Goal: Navigation & Orientation: Find specific page/section

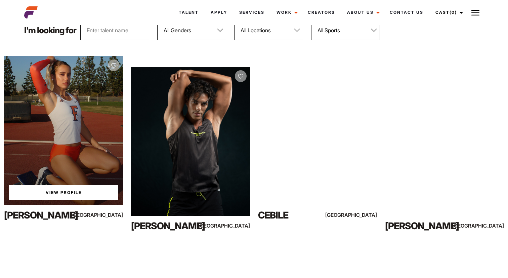
scroll to position [103, 0]
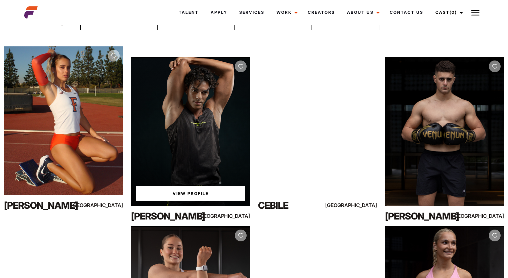
click at [241, 66] on img at bounding box center [240, 66] width 5 height 5
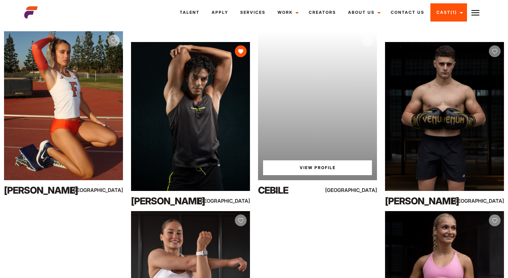
scroll to position [119, 0]
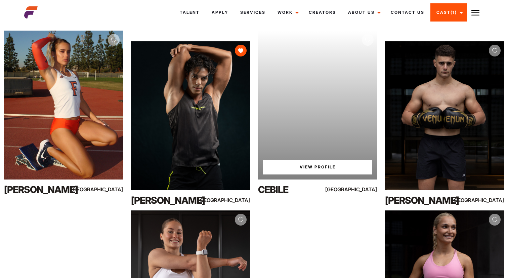
click at [322, 42] on img at bounding box center [368, 40] width 5 height 5
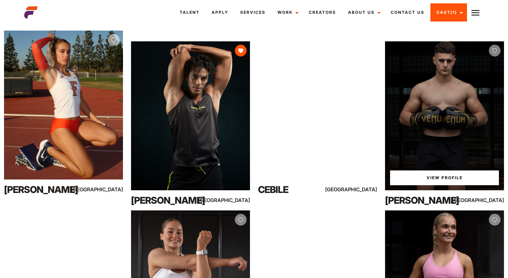
drag, startPoint x: 496, startPoint y: 51, endPoint x: 362, endPoint y: 78, distance: 137.1
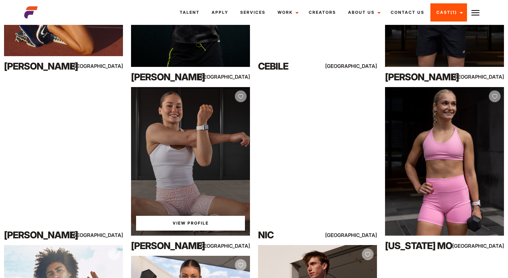
scroll to position [245, 0]
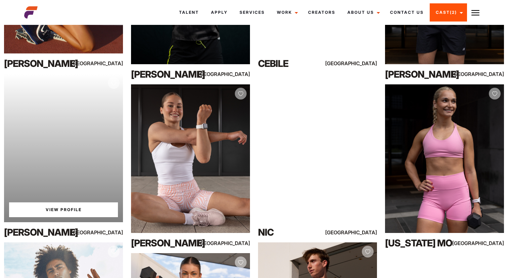
click at [115, 84] on img at bounding box center [113, 83] width 5 height 5
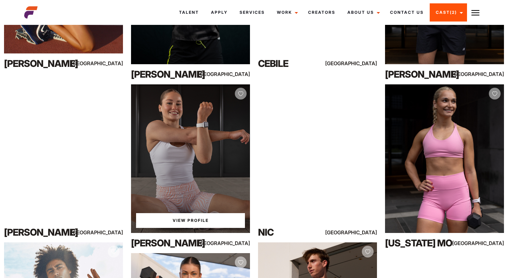
click at [243, 94] on img at bounding box center [240, 93] width 5 height 5
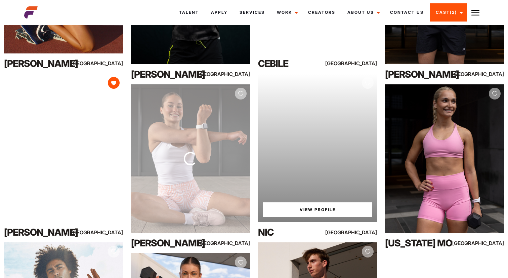
click at [322, 83] on img at bounding box center [368, 83] width 5 height 5
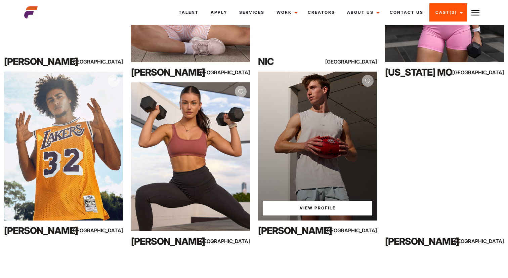
scroll to position [419, 0]
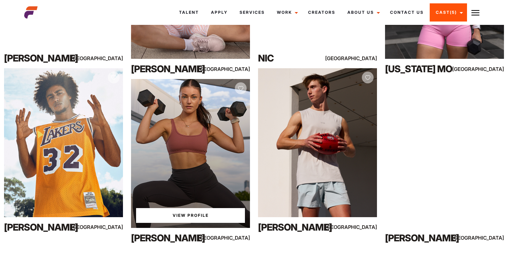
click at [241, 88] on img at bounding box center [240, 88] width 5 height 5
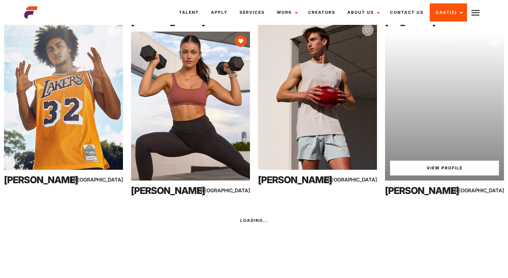
scroll to position [466, 0]
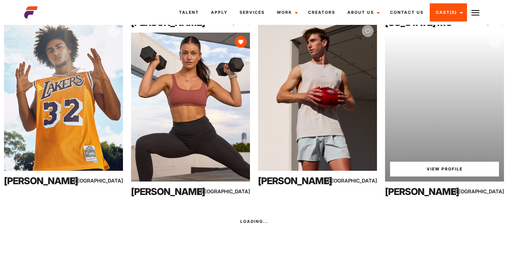
click at [322, 42] on img at bounding box center [495, 42] width 5 height 5
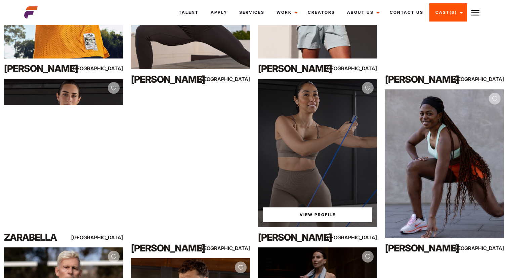
scroll to position [579, 0]
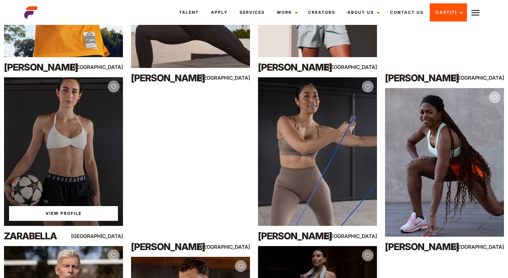
click at [114, 86] on img at bounding box center [113, 86] width 5 height 5
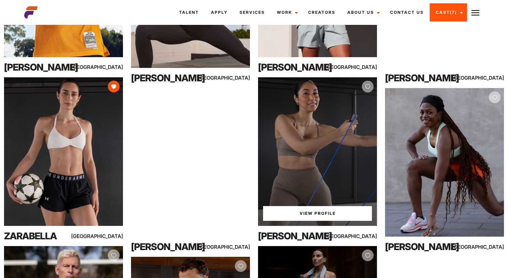
click at [322, 87] on img at bounding box center [368, 86] width 5 height 5
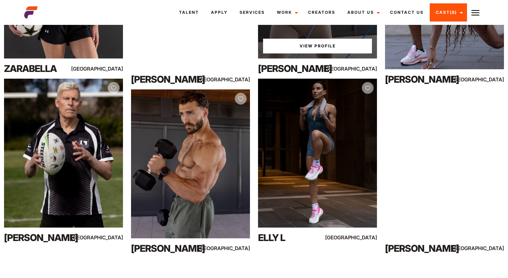
scroll to position [747, 0]
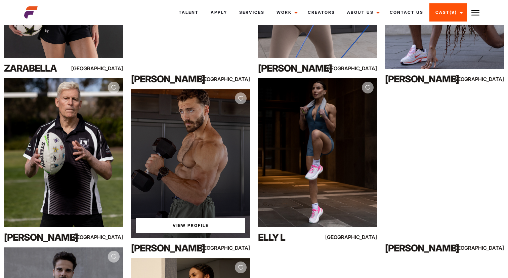
click at [241, 97] on img at bounding box center [240, 98] width 5 height 5
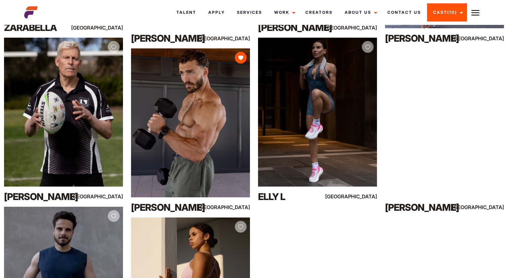
scroll to position [787, 0]
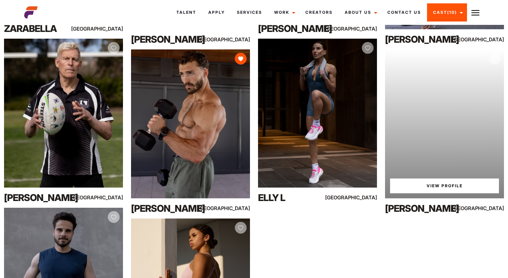
click at [322, 56] on img at bounding box center [495, 58] width 5 height 5
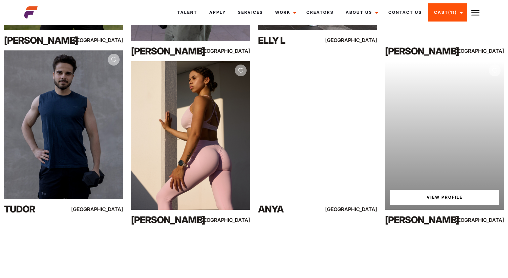
scroll to position [958, 0]
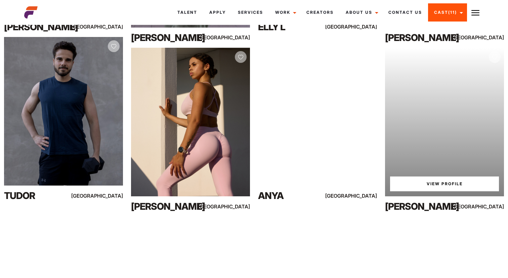
click at [322, 55] on img at bounding box center [495, 57] width 5 height 5
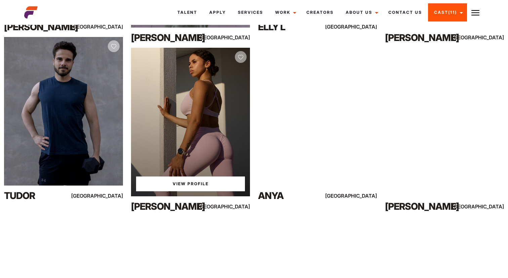
click at [239, 57] on img at bounding box center [240, 57] width 5 height 5
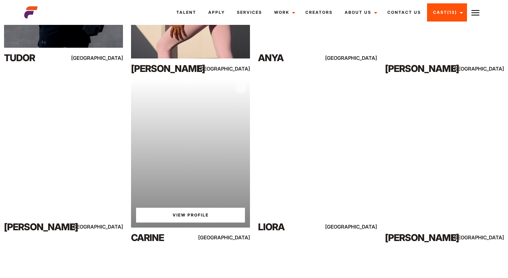
scroll to position [1095, 0]
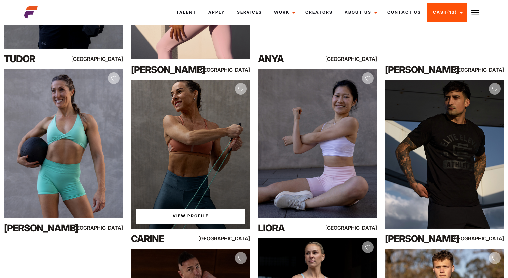
click at [242, 88] on img at bounding box center [240, 89] width 5 height 5
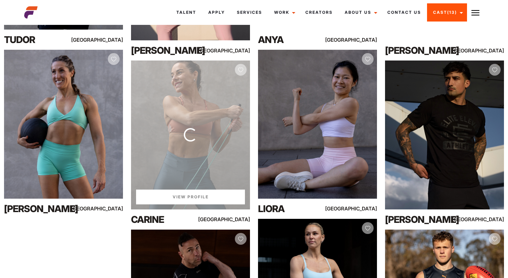
scroll to position [1110, 0]
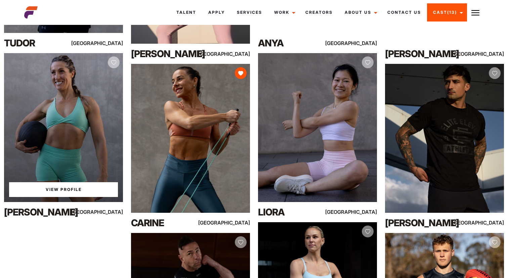
drag, startPoint x: 113, startPoint y: 61, endPoint x: 117, endPoint y: 64, distance: 5.3
click at [113, 62] on img at bounding box center [113, 62] width 5 height 5
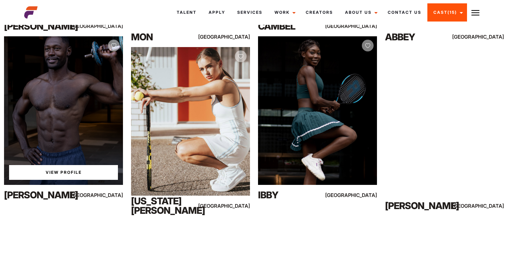
scroll to position [1971, 0]
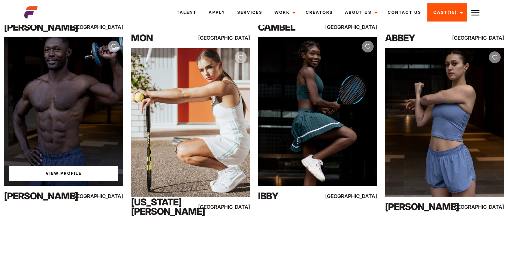
click at [113, 43] on div at bounding box center [114, 47] width 12 height 12
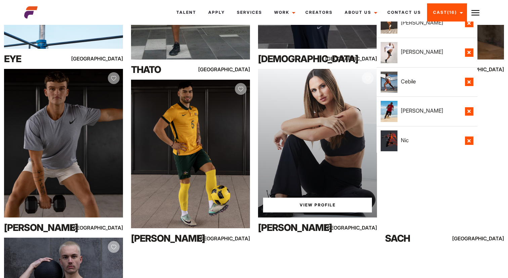
scroll to position [2278, 0]
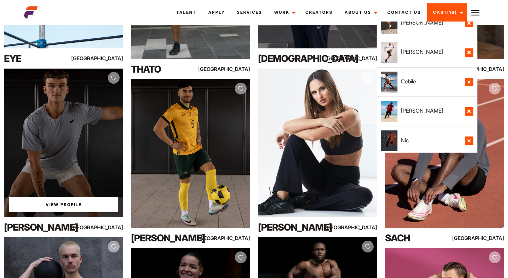
click at [116, 79] on img at bounding box center [113, 78] width 5 height 5
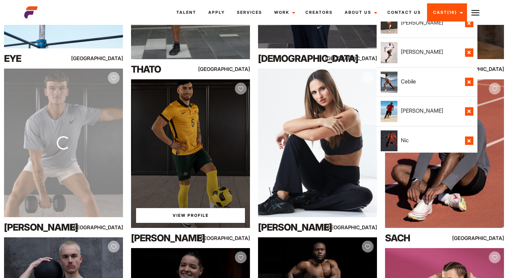
click at [241, 86] on img at bounding box center [240, 88] width 5 height 5
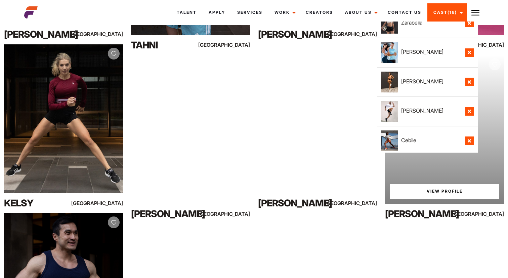
scroll to position [2655, 0]
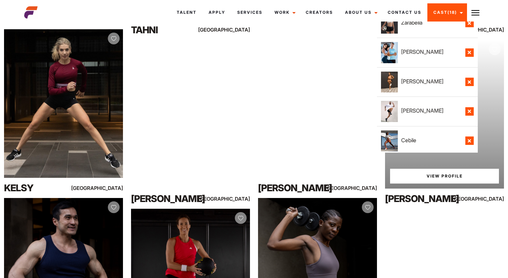
drag, startPoint x: 495, startPoint y: 49, endPoint x: 487, endPoint y: 55, distance: 9.9
click at [322, 49] on img at bounding box center [495, 49] width 5 height 5
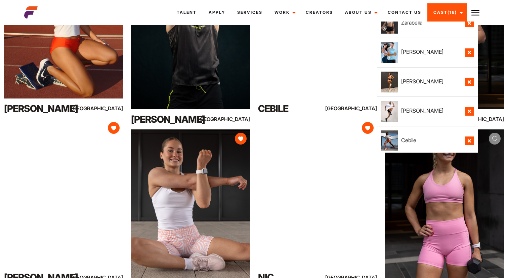
scroll to position [0, 0]
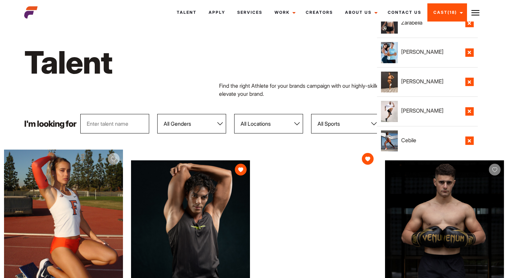
click at [263, 123] on select "All Locations [GEOGRAPHIC_DATA] [GEOGRAPHIC_DATA] [GEOGRAPHIC_DATA] [GEOGRAPHIC…" at bounding box center [268, 124] width 69 height 20
select select "122"
click at [234, 114] on select "All Locations [GEOGRAPHIC_DATA] [GEOGRAPHIC_DATA] [GEOGRAPHIC_DATA] [GEOGRAPHIC…" at bounding box center [268, 124] width 69 height 20
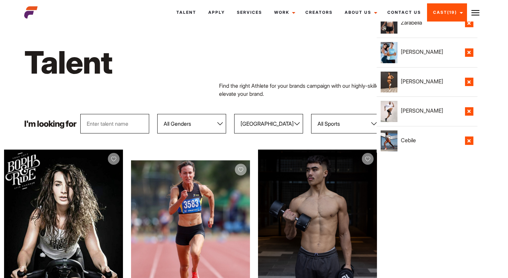
click at [247, 122] on select "All Locations [GEOGRAPHIC_DATA] [GEOGRAPHIC_DATA] [GEOGRAPHIC_DATA] [GEOGRAPHIC…" at bounding box center [268, 124] width 69 height 20
click at [234, 114] on select "All Locations [GEOGRAPHIC_DATA] [GEOGRAPHIC_DATA] [GEOGRAPHIC_DATA] [GEOGRAPHIC…" at bounding box center [268, 124] width 69 height 20
click at [272, 124] on select "All Locations [GEOGRAPHIC_DATA] [GEOGRAPHIC_DATA] [GEOGRAPHIC_DATA] [GEOGRAPHIC…" at bounding box center [268, 124] width 69 height 20
click at [234, 114] on select "All Locations [GEOGRAPHIC_DATA] [GEOGRAPHIC_DATA] [GEOGRAPHIC_DATA] [GEOGRAPHIC…" at bounding box center [268, 124] width 69 height 20
